Goal: Information Seeking & Learning: Compare options

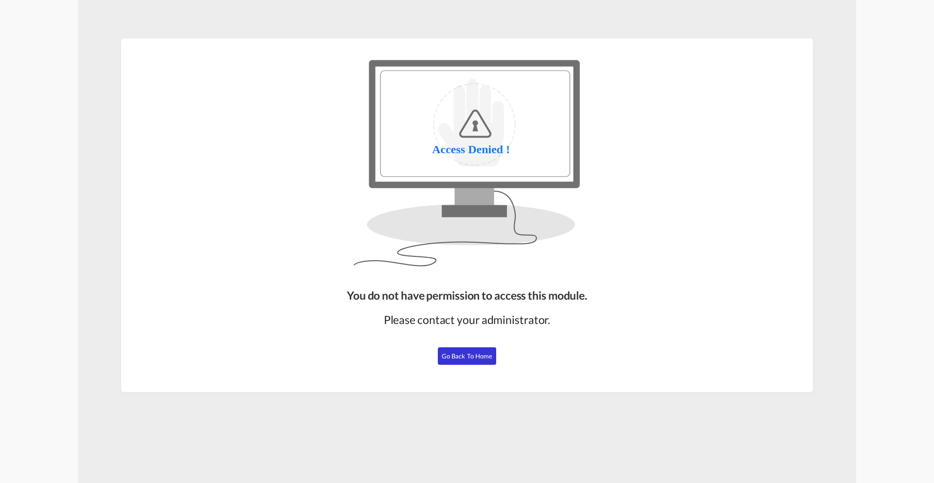
click at [476, 356] on span "Go Back to Home" at bounding box center [467, 356] width 51 height 8
